Goal: Task Accomplishment & Management: Manage account settings

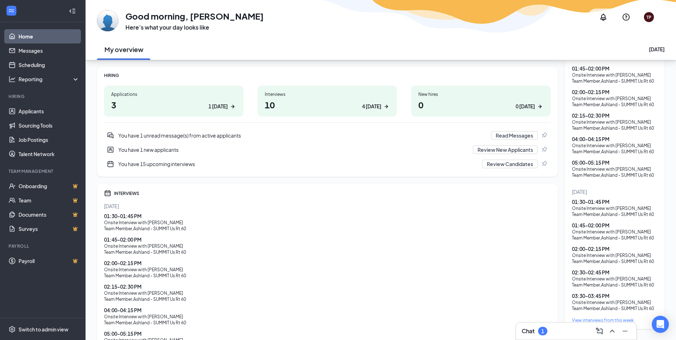
scroll to position [107, 0]
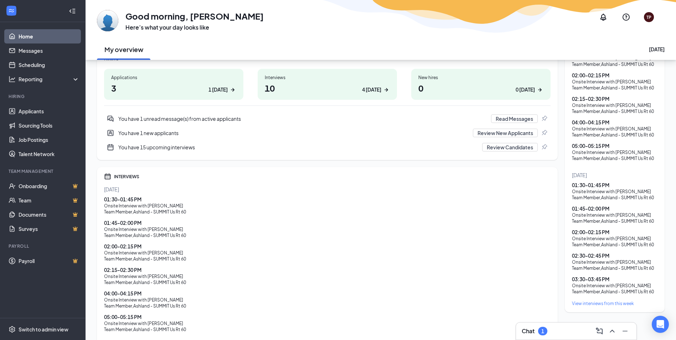
click at [123, 210] on div "Team Member , Ashland - SUMMIT Us Rt 60" at bounding box center [327, 212] width 446 height 6
click at [160, 205] on div "Onsite Interview with [PERSON_NAME]" at bounding box center [327, 206] width 446 height 6
click at [123, 196] on div "01:30 - 01:45 PM" at bounding box center [327, 199] width 446 height 7
click at [117, 200] on div "01:30 - 01:45 PM" at bounding box center [327, 199] width 446 height 7
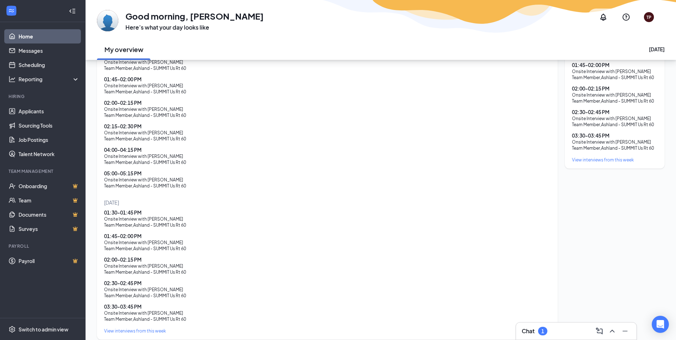
scroll to position [279, 0]
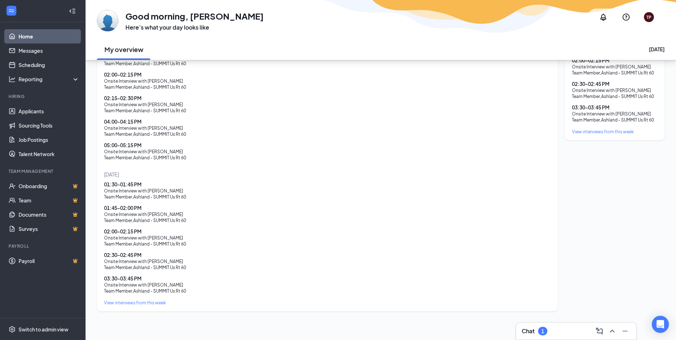
click at [146, 305] on div "View interviews from this week" at bounding box center [327, 303] width 446 height 6
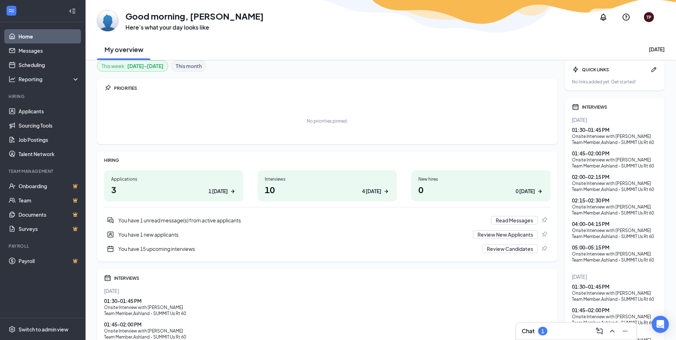
scroll to position [0, 0]
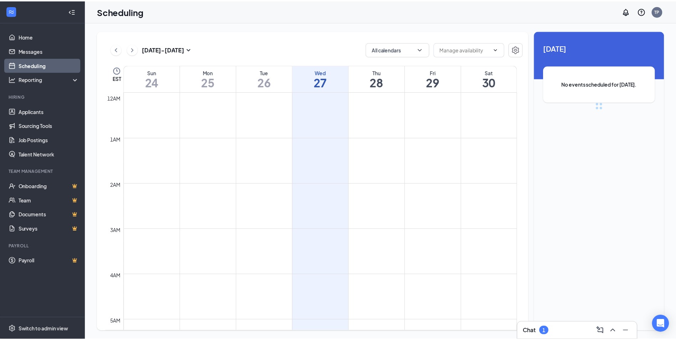
scroll to position [350, 0]
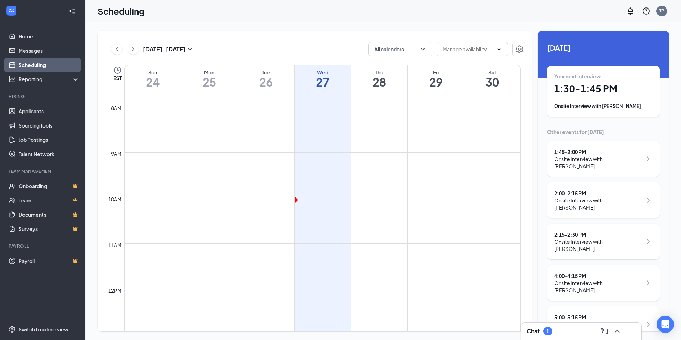
click at [613, 91] on h1 "1:30 - 1:45 PM" at bounding box center [603, 89] width 98 height 12
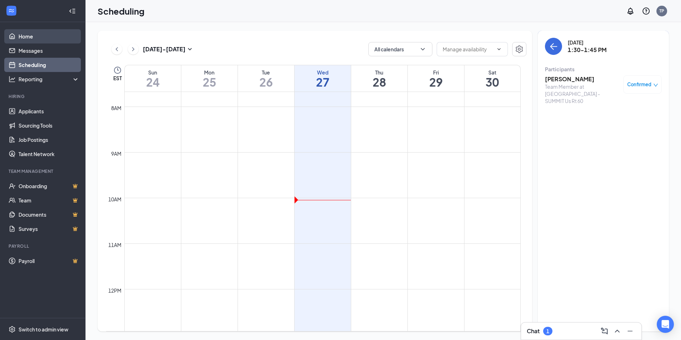
click at [32, 32] on link "Home" at bounding box center [49, 36] width 61 height 14
